Goal: Task Accomplishment & Management: Use online tool/utility

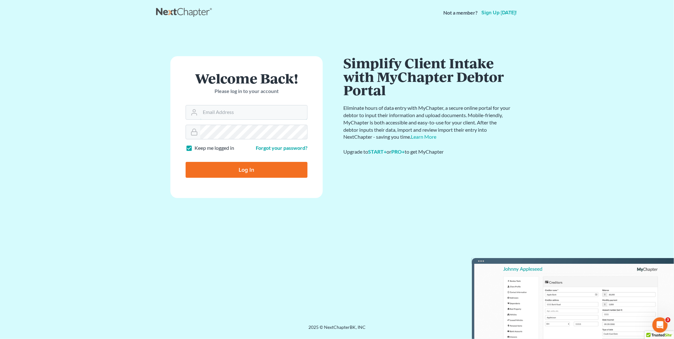
type input "[EMAIL_ADDRESS][DOMAIN_NAME]"
click at [249, 167] on input "Log In" at bounding box center [247, 170] width 122 height 16
type input "Thinking..."
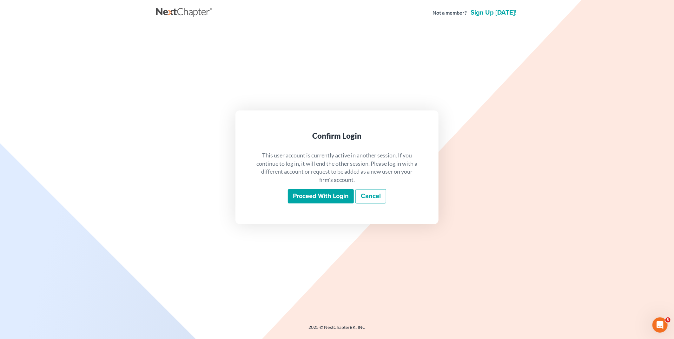
click at [334, 195] on input "Proceed with login" at bounding box center [321, 196] width 66 height 15
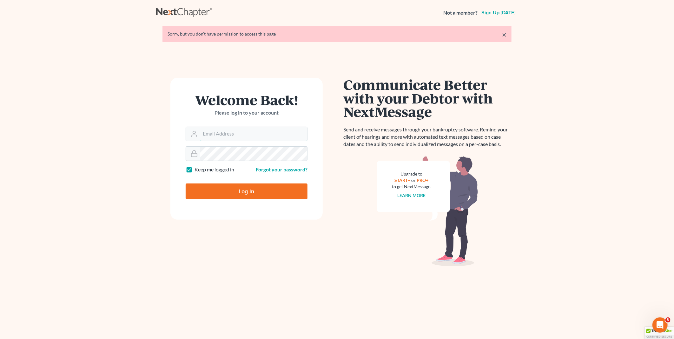
type input "PDonegan@tbennerlaw.com"
click at [244, 189] on input "Log In" at bounding box center [247, 191] width 122 height 16
type input "Thinking..."
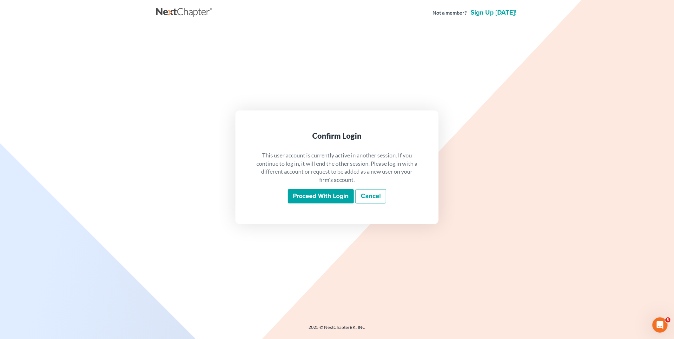
click at [312, 195] on input "Proceed with login" at bounding box center [321, 196] width 66 height 15
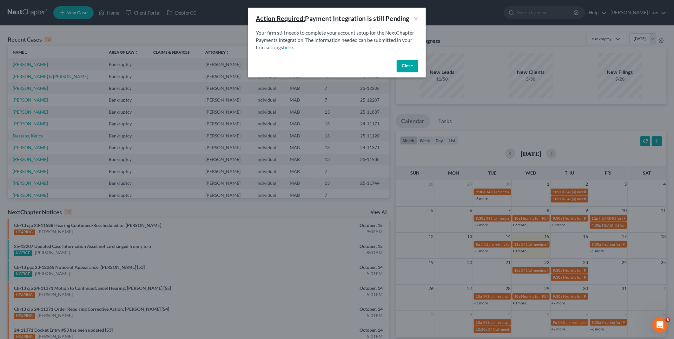
click at [411, 63] on button "Close" at bounding box center [408, 66] width 22 height 13
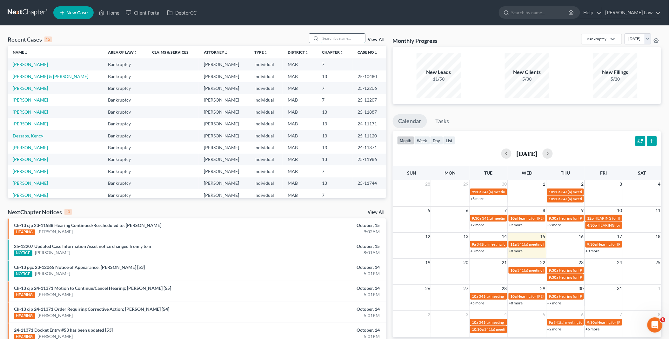
click at [350, 37] on input "search" at bounding box center [343, 38] width 44 height 9
type input "hea"
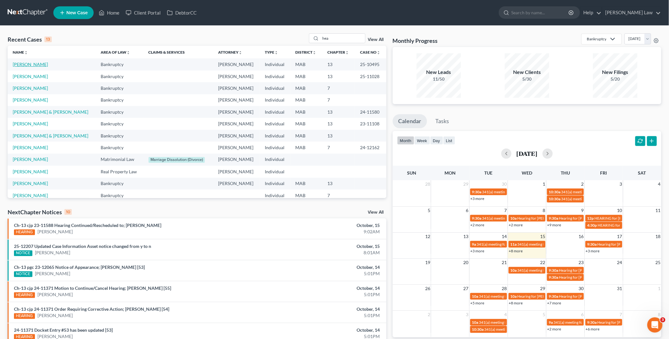
click at [18, 63] on link "[PERSON_NAME]" at bounding box center [30, 64] width 35 height 5
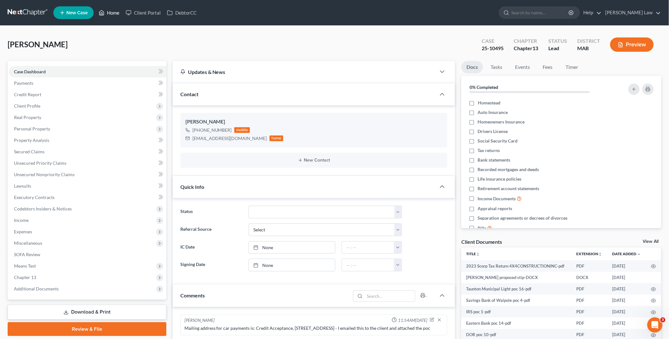
click at [113, 14] on link "Home" at bounding box center [109, 12] width 27 height 11
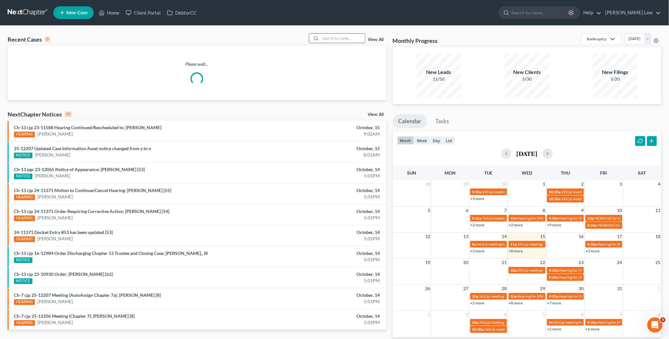
click at [355, 36] on input "search" at bounding box center [343, 38] width 44 height 9
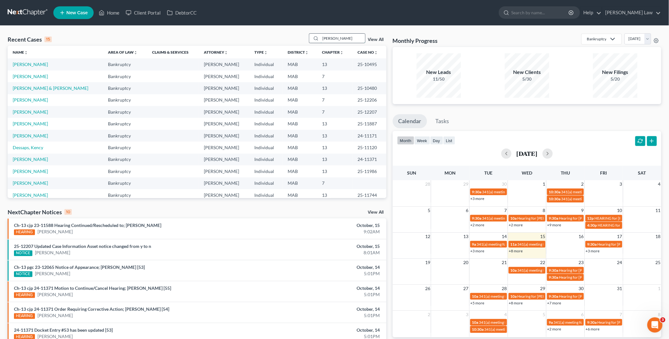
type input "[PERSON_NAME]"
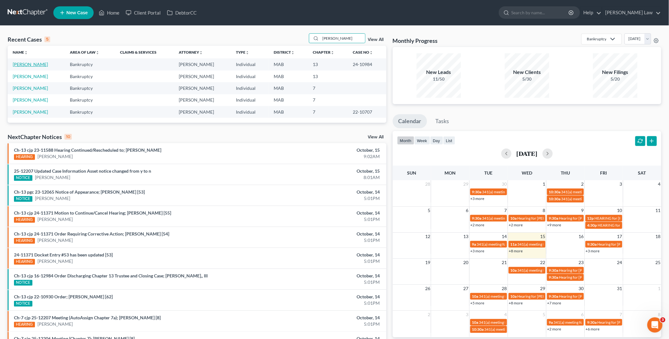
drag, startPoint x: 24, startPoint y: 62, endPoint x: 27, endPoint y: 66, distance: 4.8
click at [24, 62] on link "[PERSON_NAME]" at bounding box center [30, 64] width 35 height 5
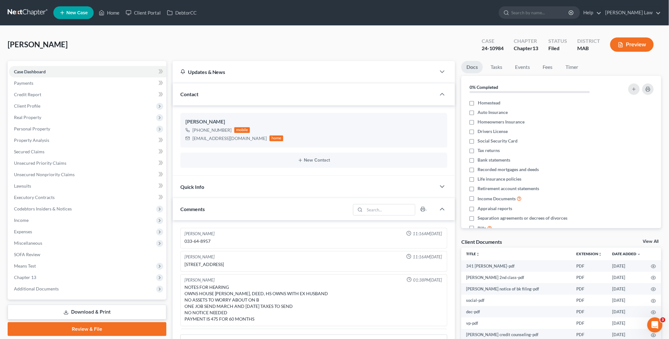
scroll to position [56, 0]
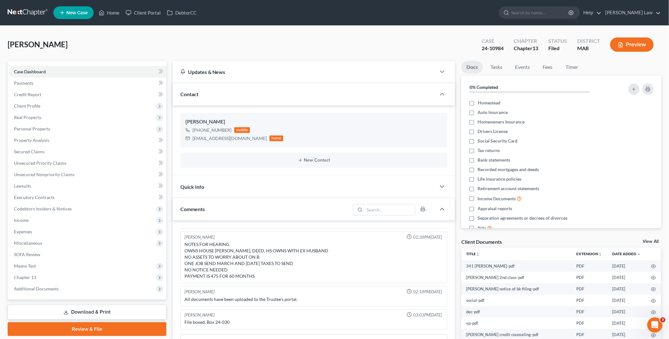
click at [654, 242] on link "View All" at bounding box center [651, 241] width 16 height 4
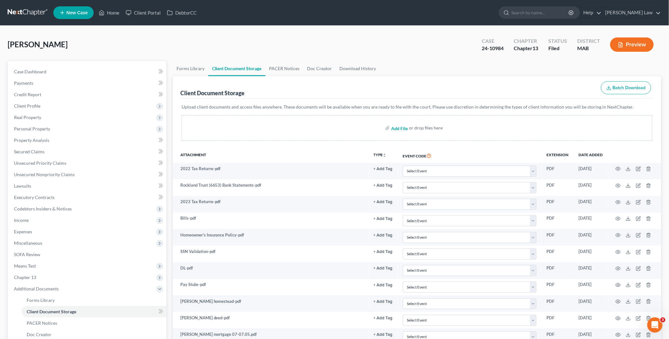
click at [404, 128] on input "file" at bounding box center [398, 127] width 15 height 11
click at [283, 65] on link "PACER Notices" at bounding box center [284, 68] width 38 height 15
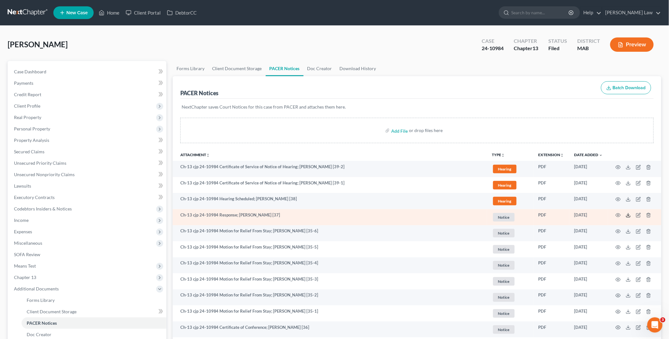
click at [628, 216] on polyline at bounding box center [628, 215] width 2 height 1
